Goal: Check status: Check status

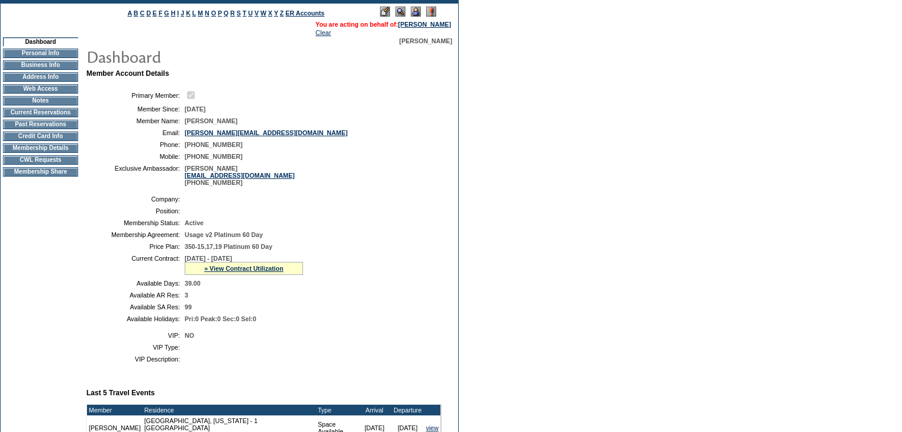
scroll to position [95, 0]
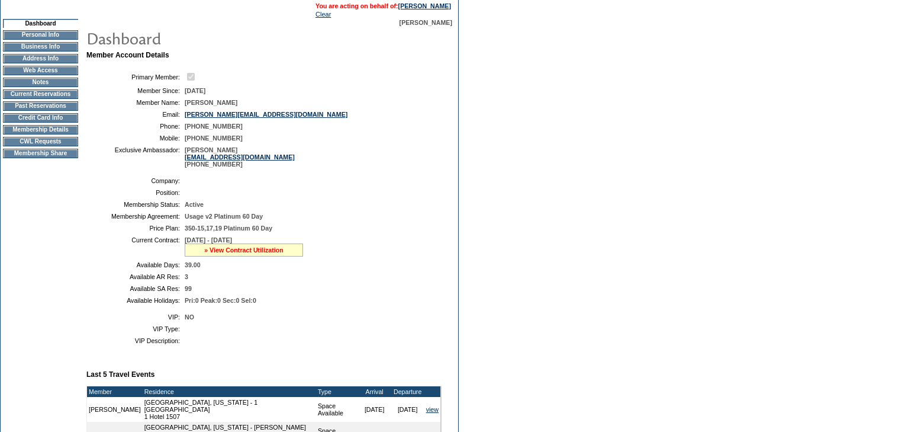
click at [273, 253] on link "» View Contract Utilization" at bounding box center [243, 249] width 79 height 7
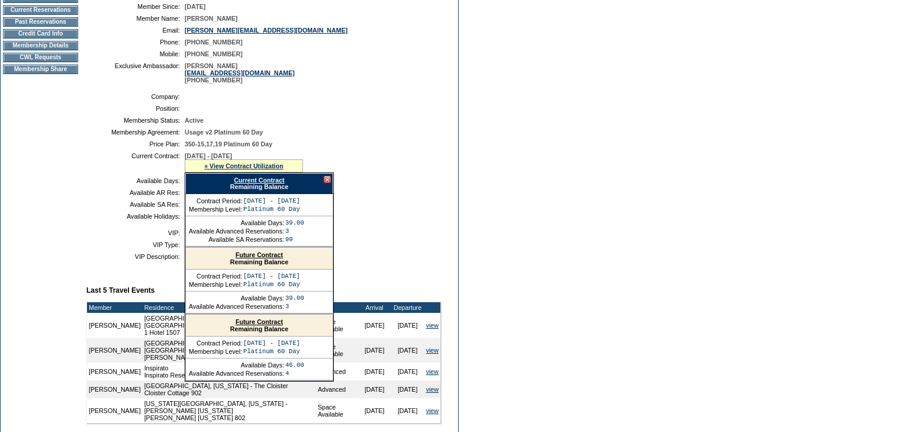
scroll to position [189, 0]
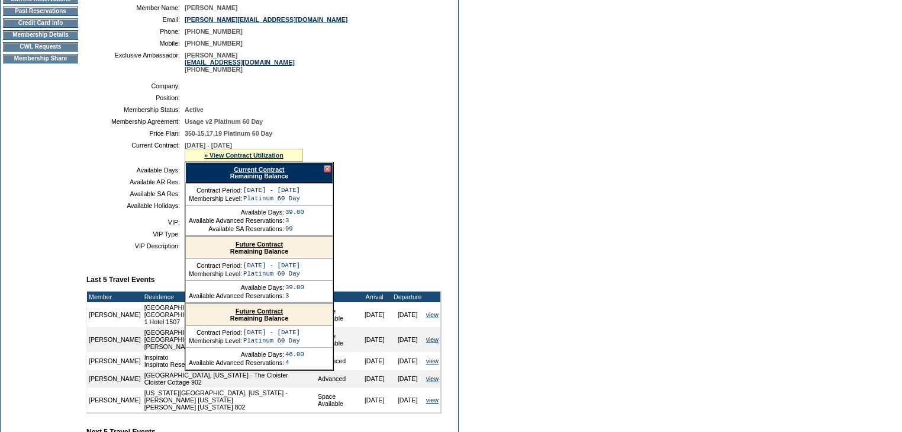
click at [270, 173] on link "Current Contract" at bounding box center [259, 169] width 50 height 7
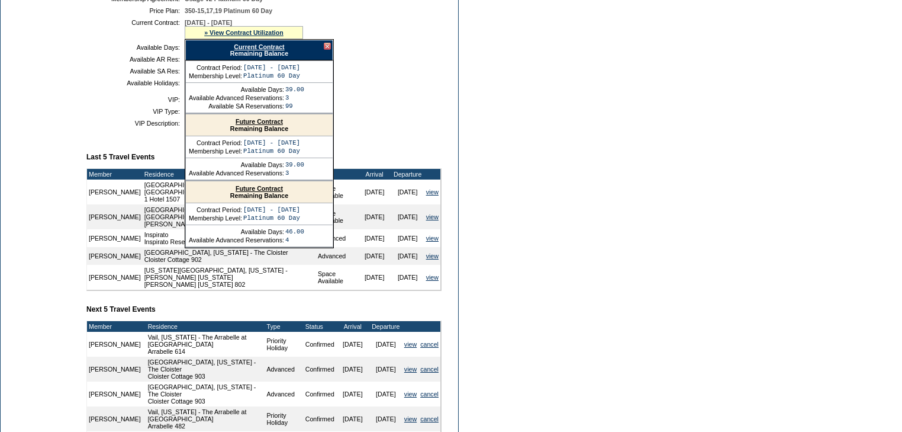
scroll to position [237, 0]
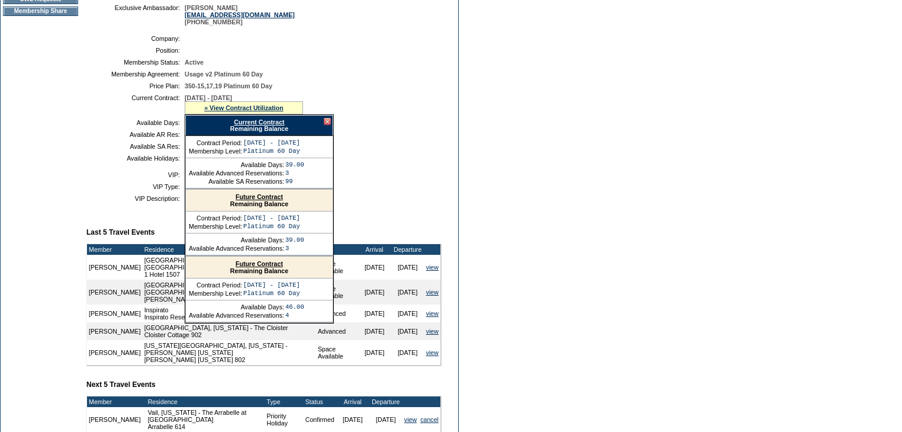
click at [445, 164] on div "Company: Position: Membership Status: Active Membership Agreement: Usage v2 Pla…" at bounding box center [268, 98] width 365 height 136
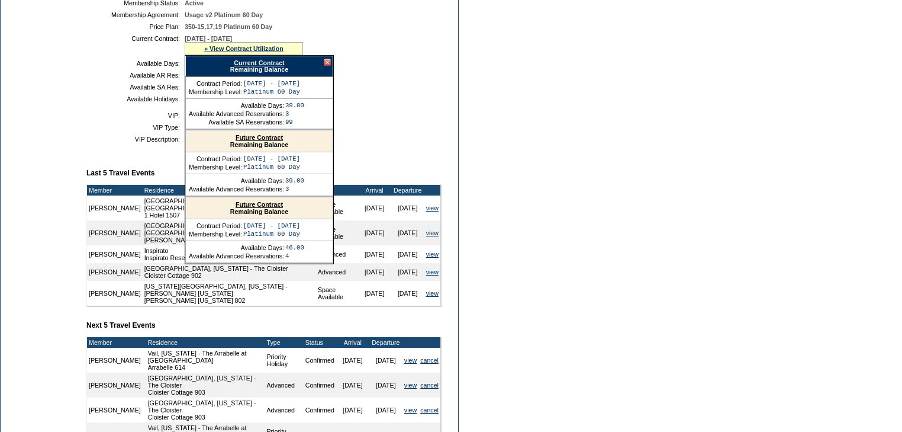
scroll to position [189, 0]
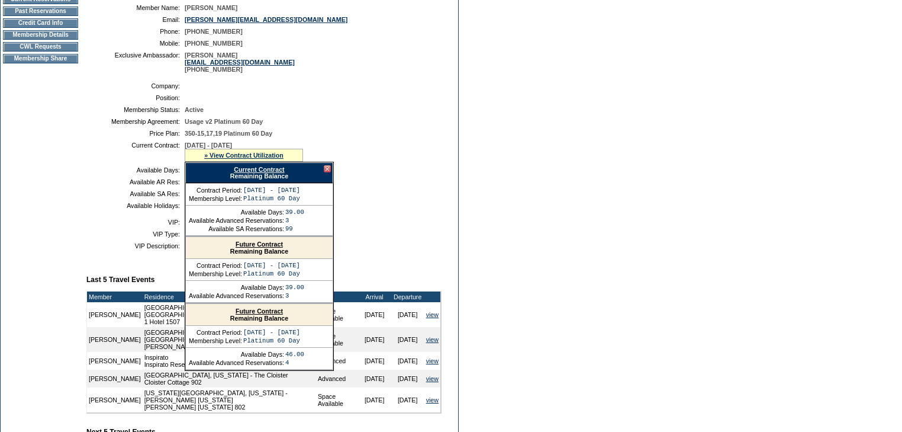
click at [251, 173] on link "Current Contract" at bounding box center [259, 169] width 50 height 7
click at [274, 173] on link "Current Contract" at bounding box center [259, 169] width 50 height 7
click at [264, 314] on link "Future Contract" at bounding box center [259, 310] width 47 height 7
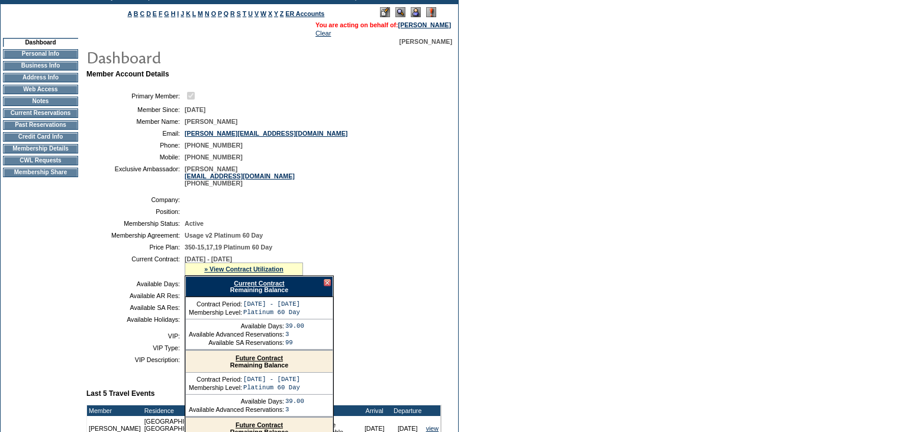
scroll to position [0, 0]
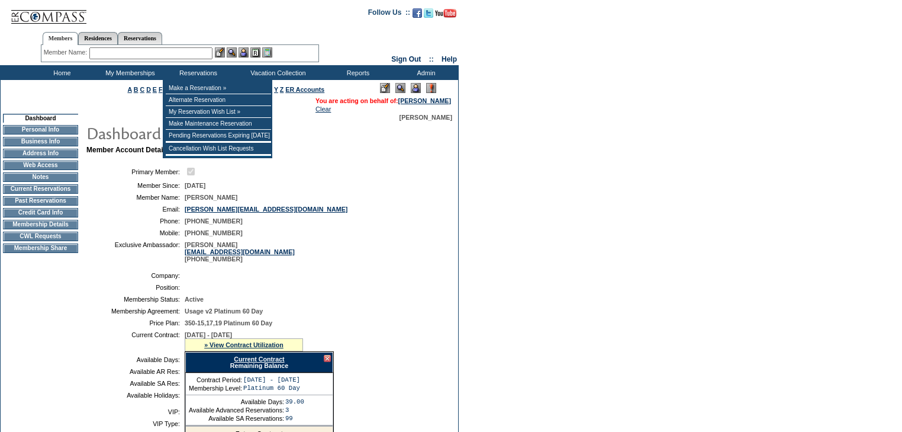
click at [191, 54] on input "text" at bounding box center [150, 53] width 123 height 12
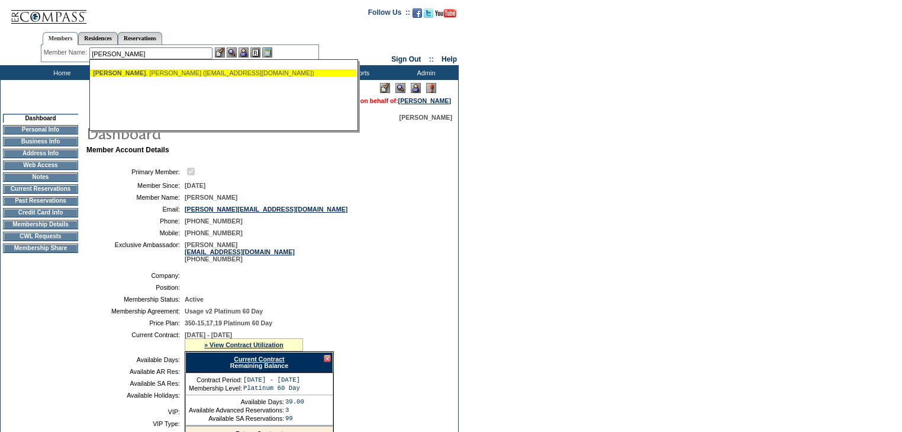
click at [182, 70] on div "[PERSON_NAME] ([EMAIL_ADDRESS][DOMAIN_NAME])" at bounding box center [223, 72] width 261 height 7
type input "[PERSON_NAME] ([EMAIL_ADDRESS][DOMAIN_NAME])"
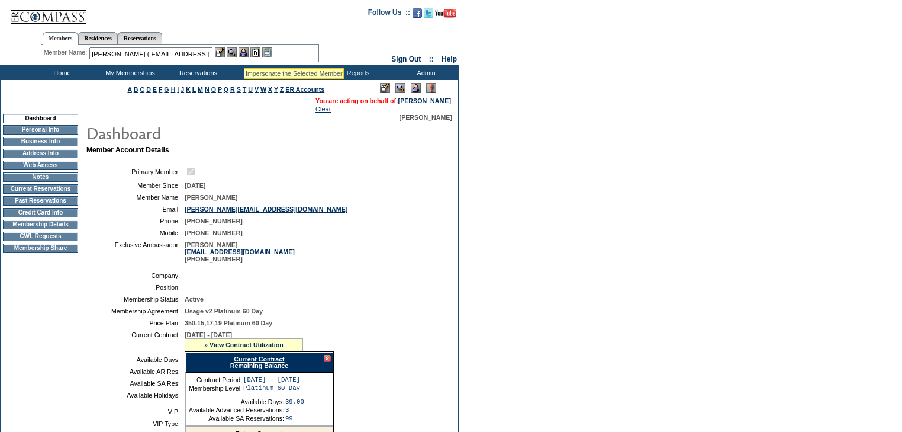
click at [244, 53] on img at bounding box center [244, 52] width 10 height 10
click at [236, 53] on img at bounding box center [232, 52] width 10 height 10
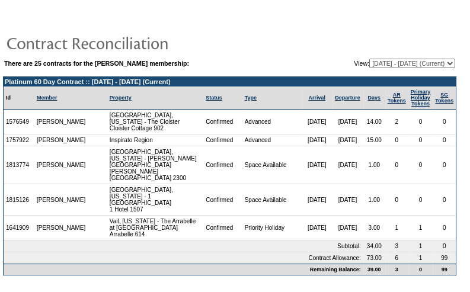
scroll to position [5, 0]
